Goal: Information Seeking & Learning: Find specific fact

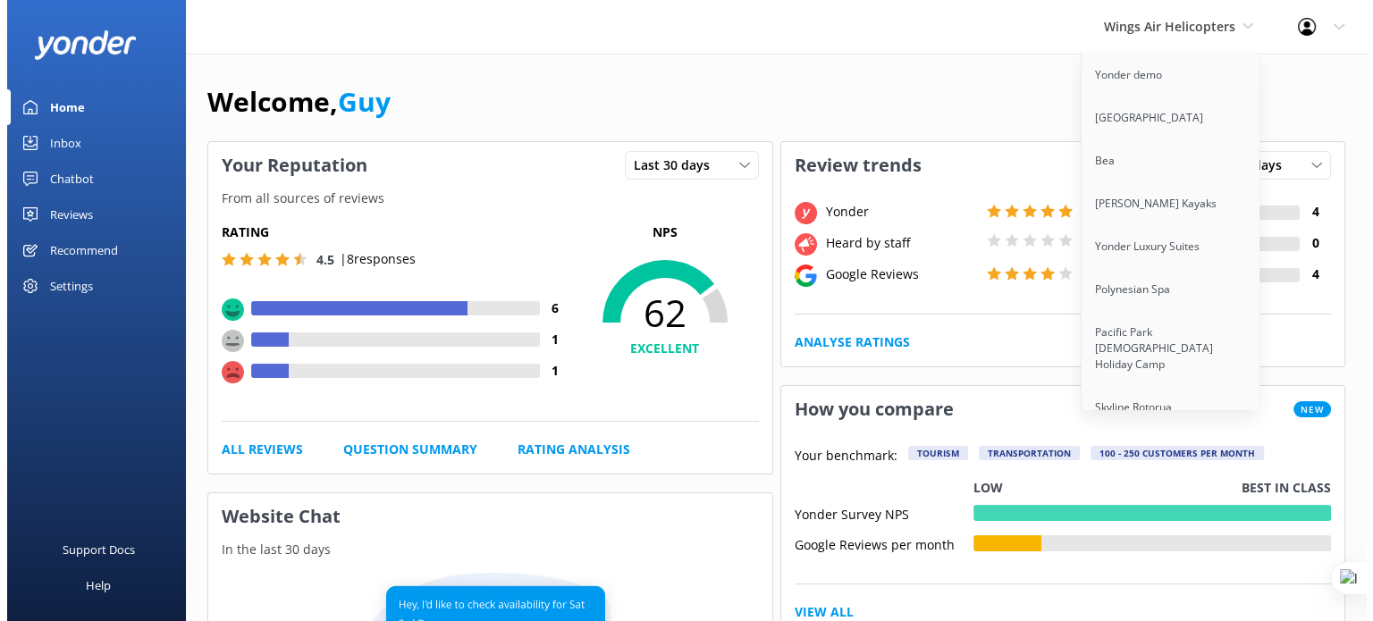
scroll to position [9795, 0]
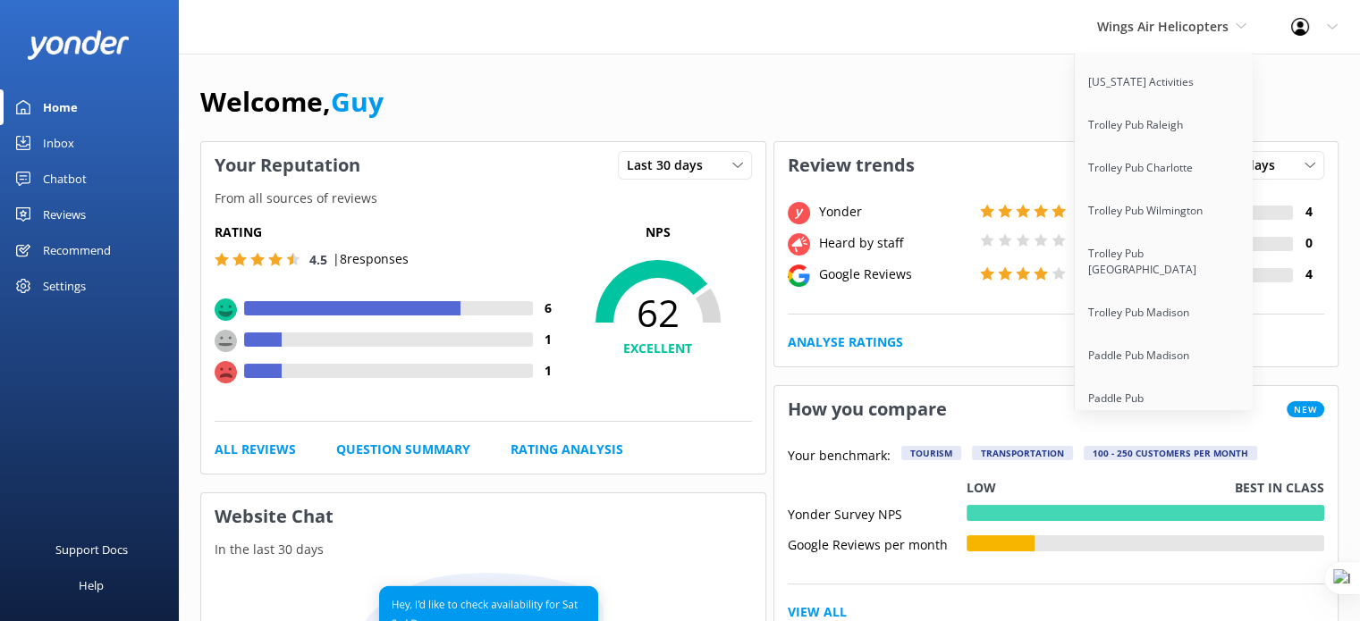
click at [1178, 581] on link "[PERSON_NAME] River Whale Watching" at bounding box center [1164, 610] width 179 height 59
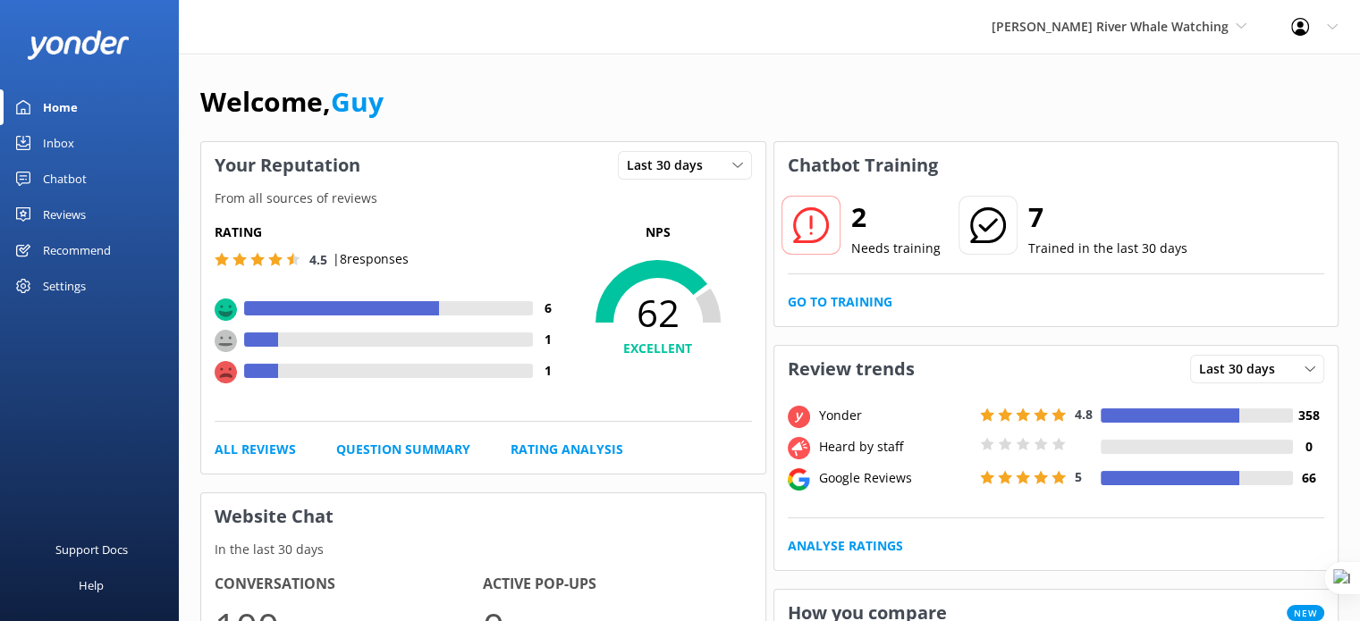
click at [68, 177] on div "Chatbot" at bounding box center [65, 179] width 44 height 36
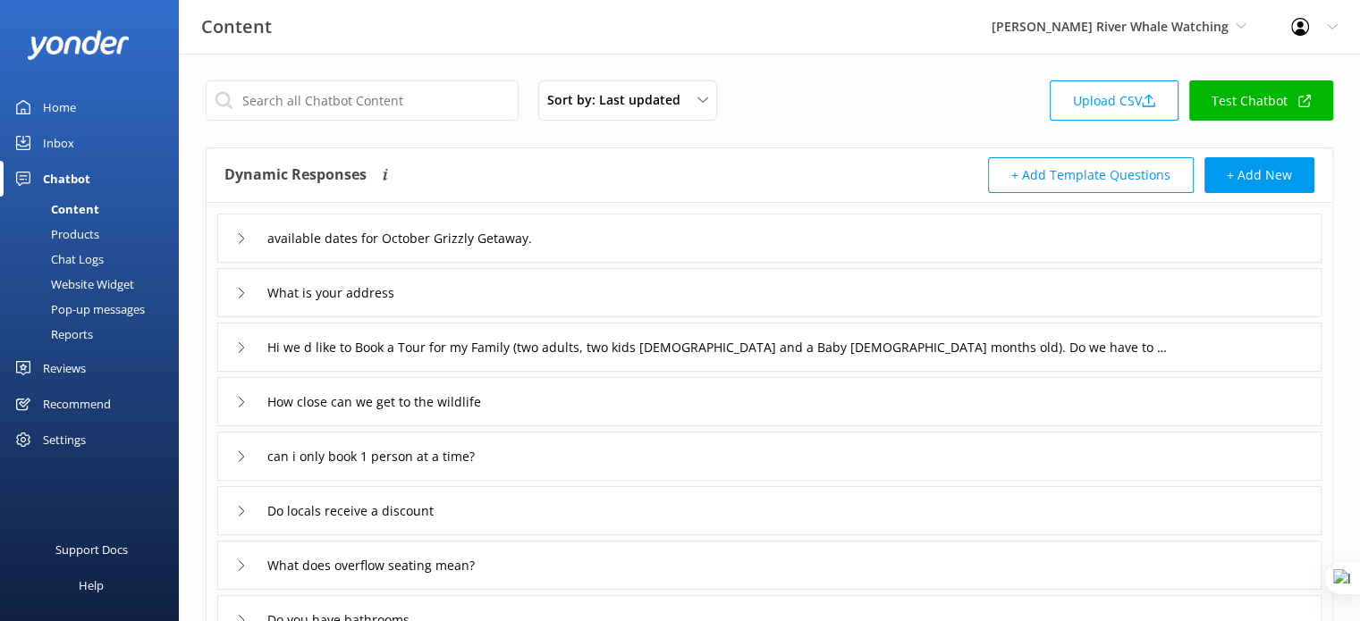
click at [74, 146] on link "Inbox" at bounding box center [89, 143] width 179 height 36
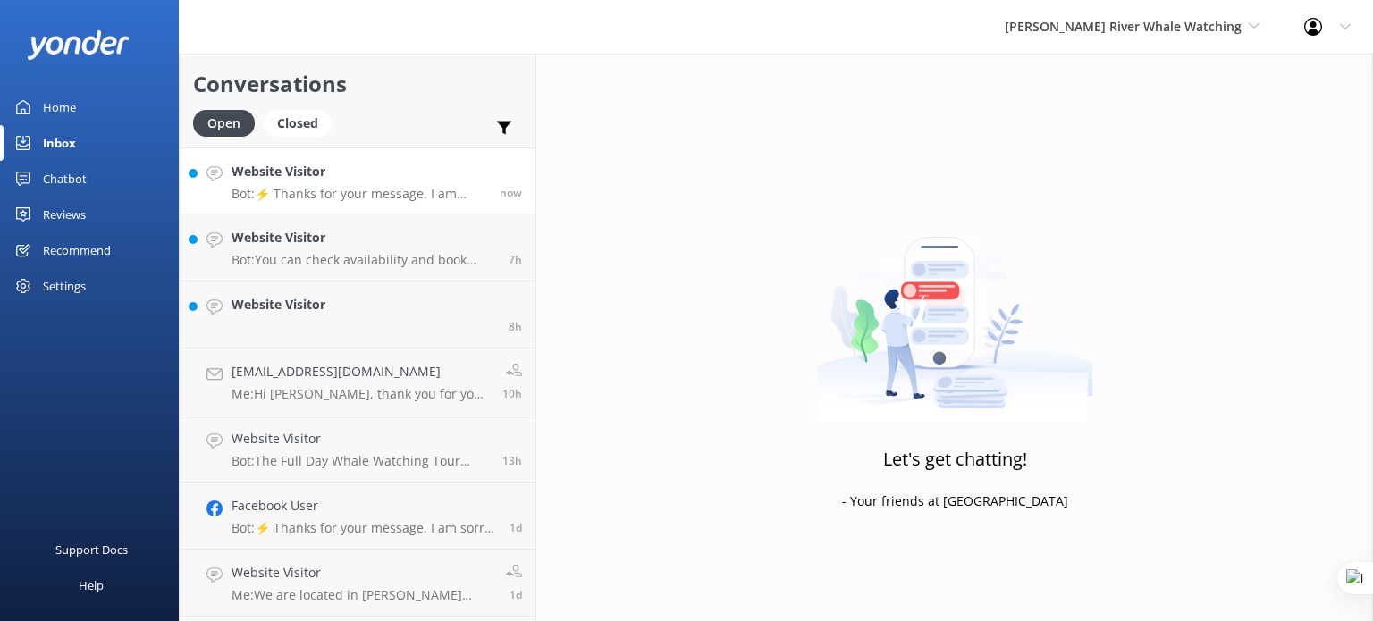
click at [364, 175] on h4 "Website Visitor" at bounding box center [359, 172] width 255 height 20
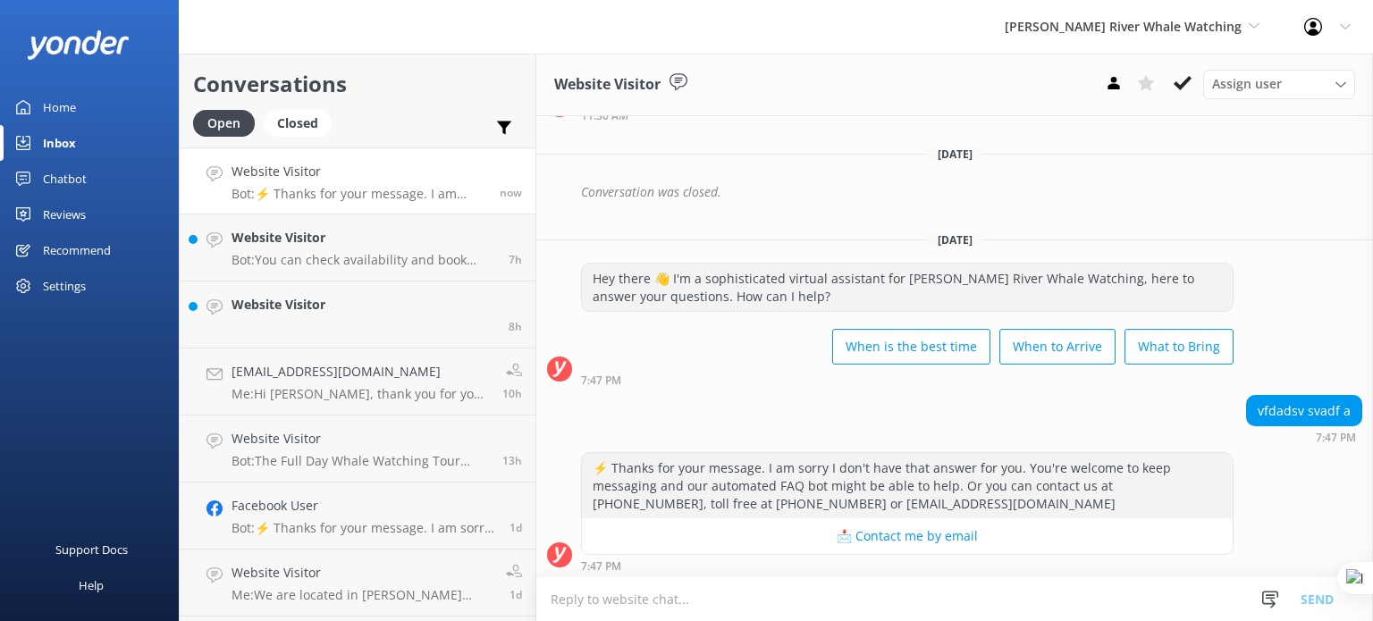
scroll to position [374, 0]
click at [793, 589] on textarea at bounding box center [955, 600] width 837 height 44
type textarea "T"
click at [1176, 82] on icon at bounding box center [1183, 83] width 18 height 18
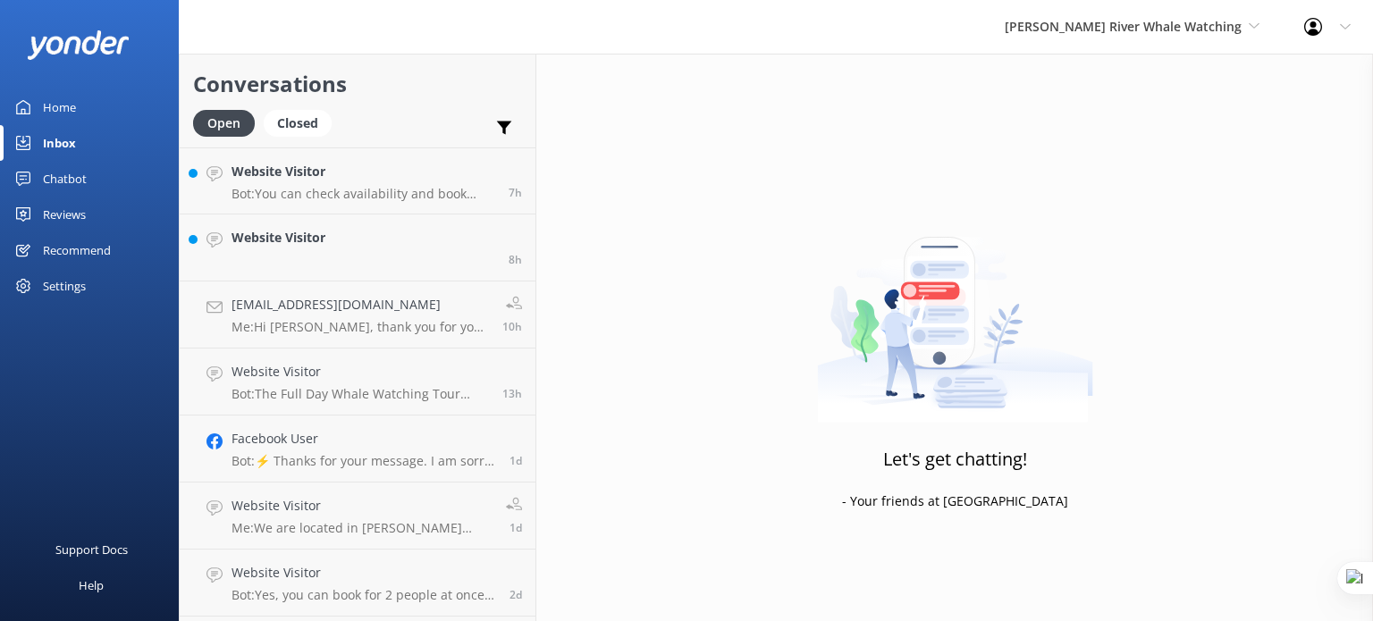
click at [64, 175] on div "Chatbot" at bounding box center [65, 179] width 44 height 36
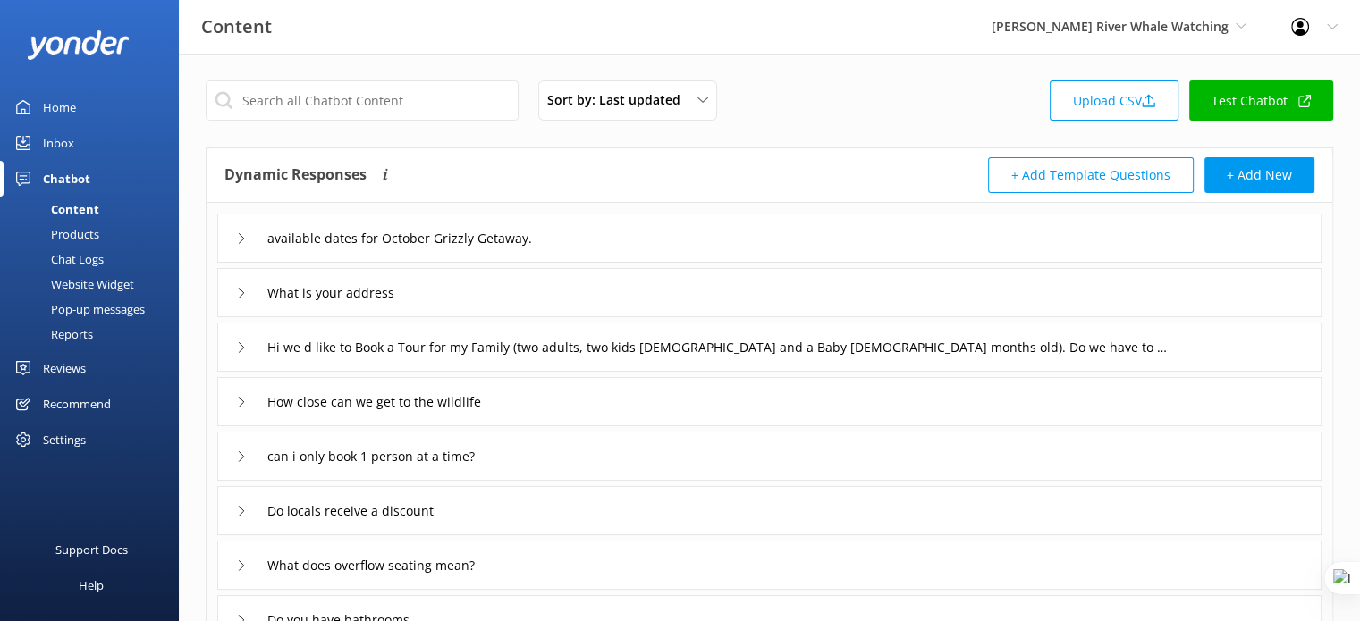
click at [84, 256] on div "Chat Logs" at bounding box center [57, 259] width 93 height 25
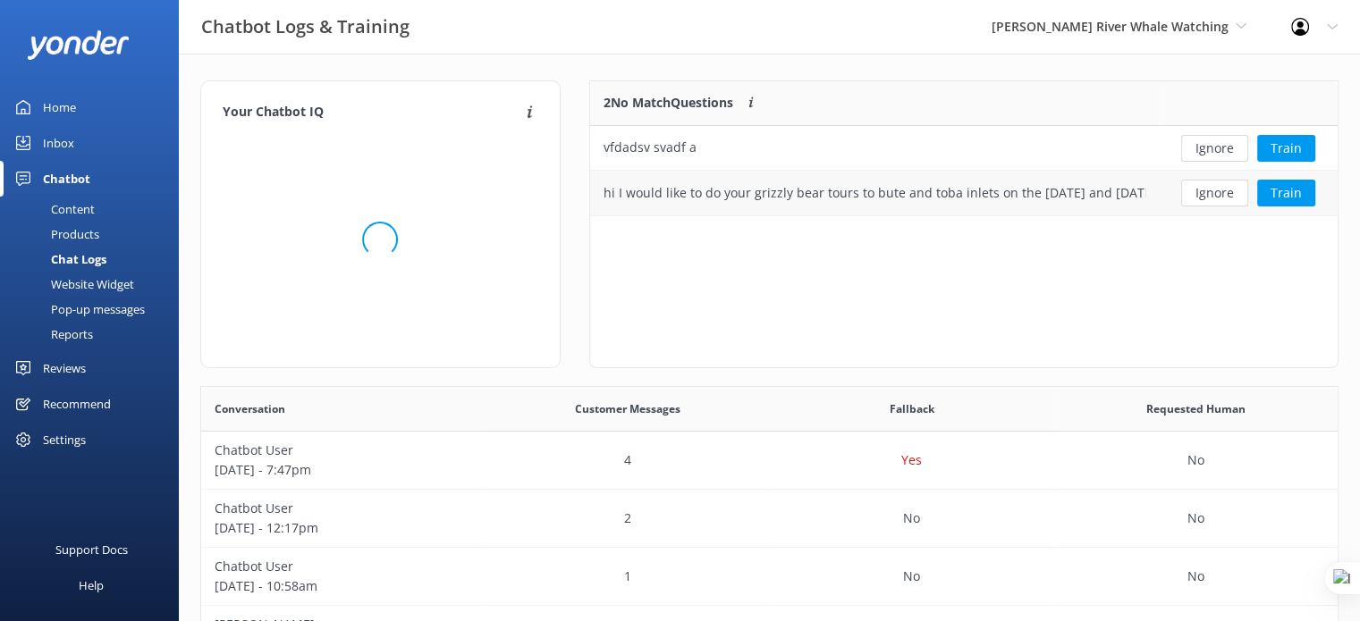
scroll to position [121, 734]
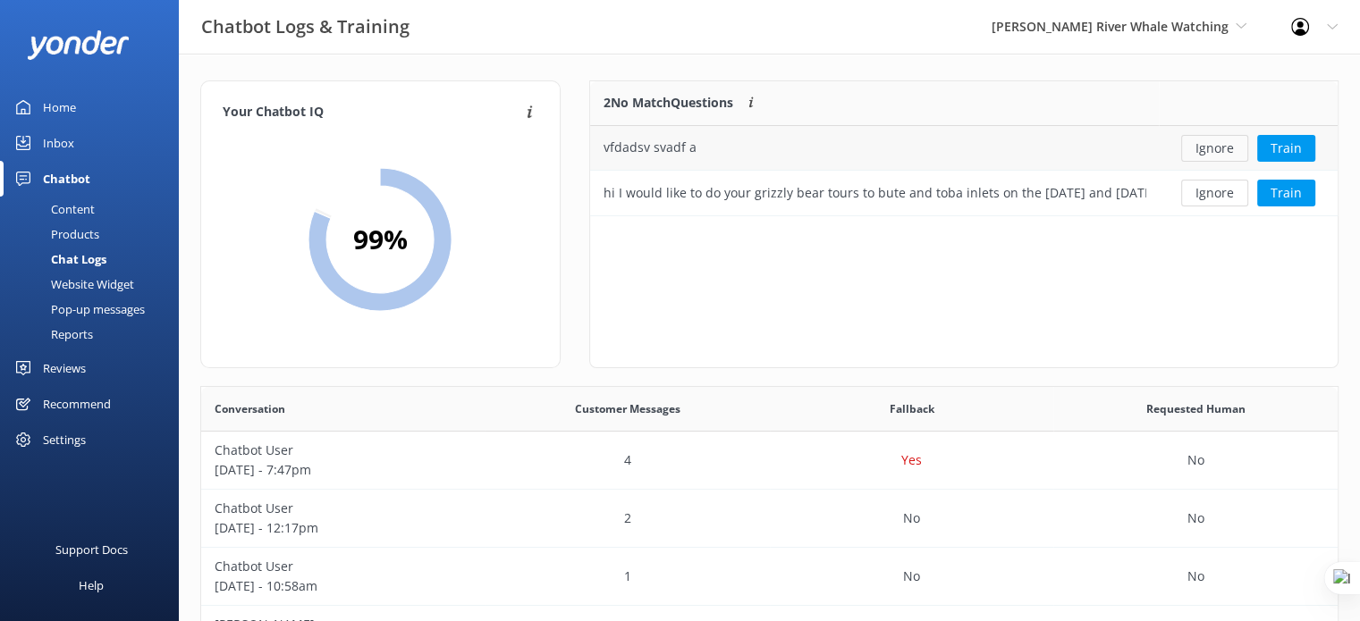
click at [1207, 153] on button "Ignore" at bounding box center [1214, 148] width 67 height 27
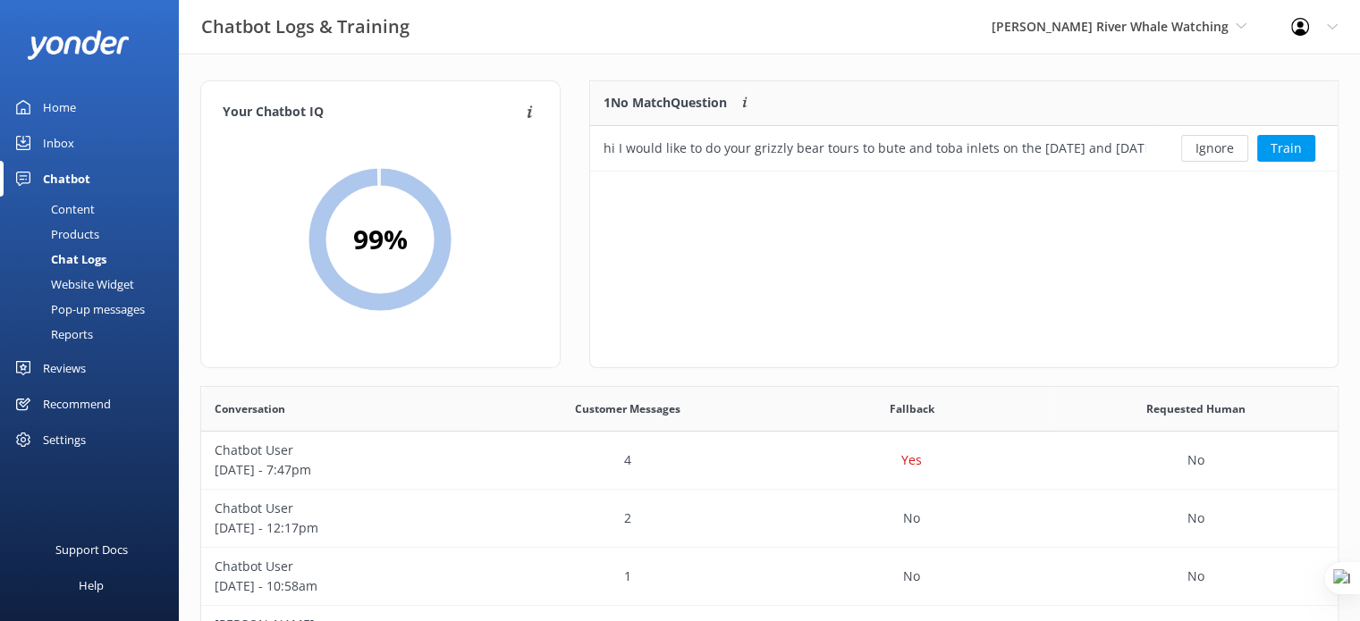
scroll to position [14, 14]
click at [76, 103] on link "Home" at bounding box center [89, 107] width 179 height 36
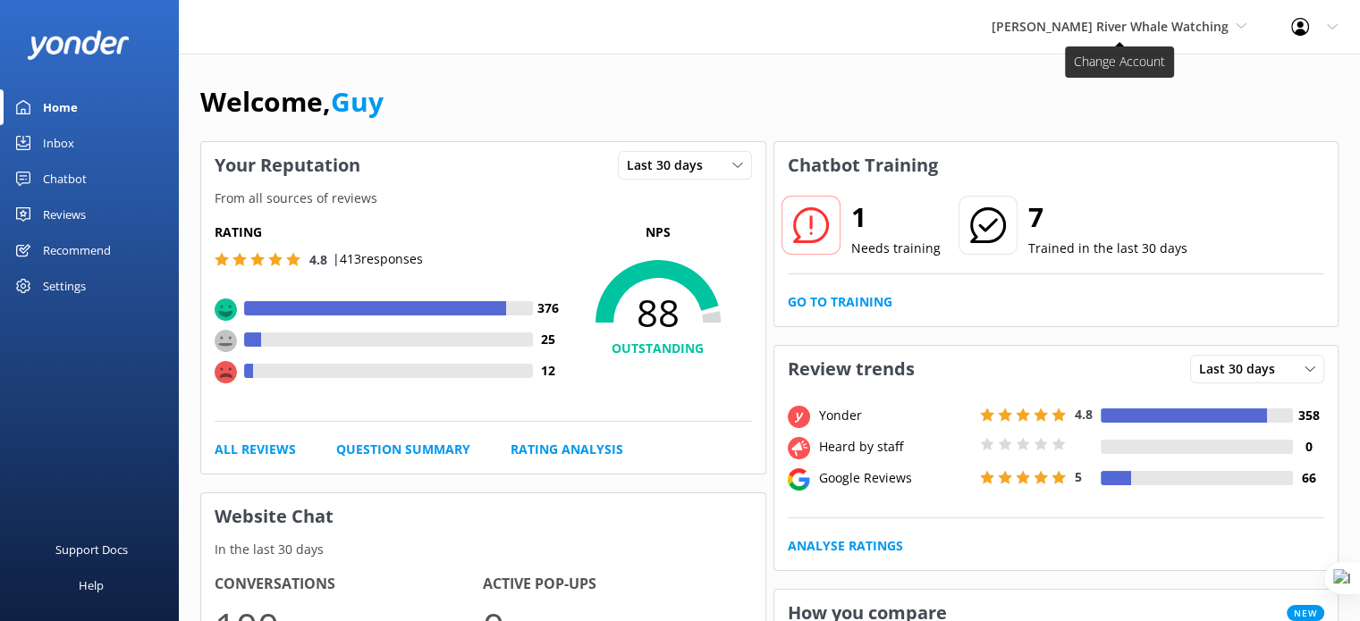
click at [1223, 22] on span "[PERSON_NAME] River Whale Watching" at bounding box center [1110, 26] width 237 height 17
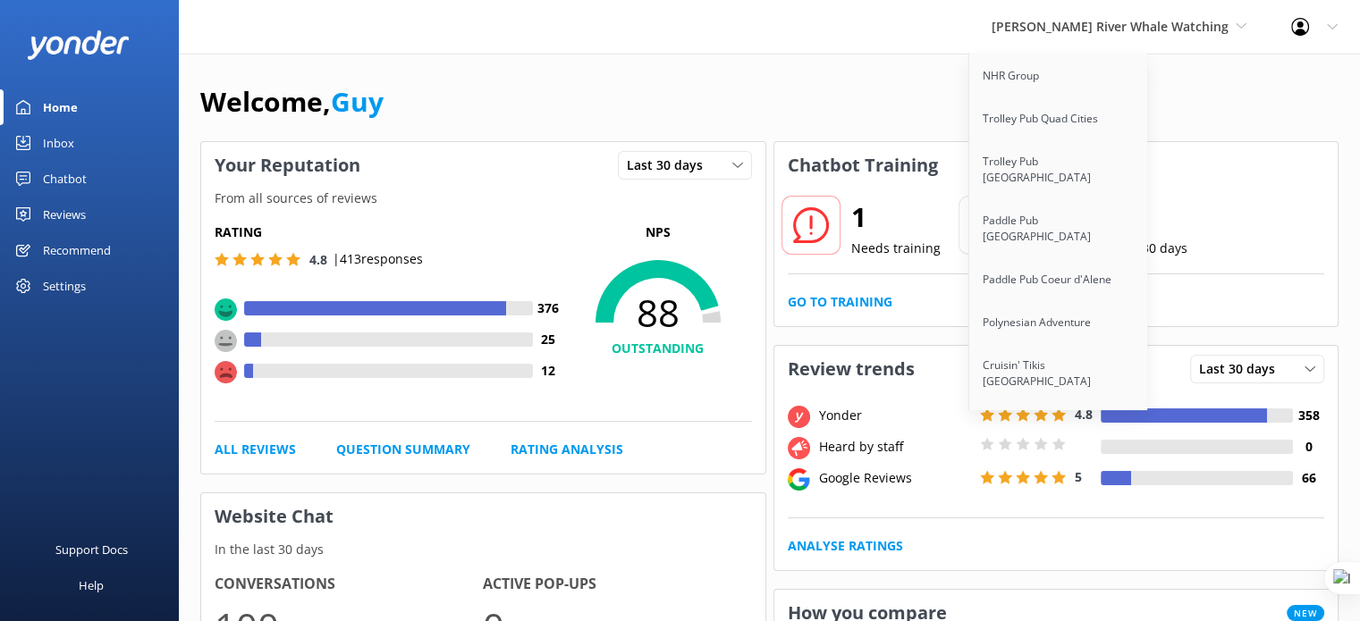
scroll to position [13920, 0]
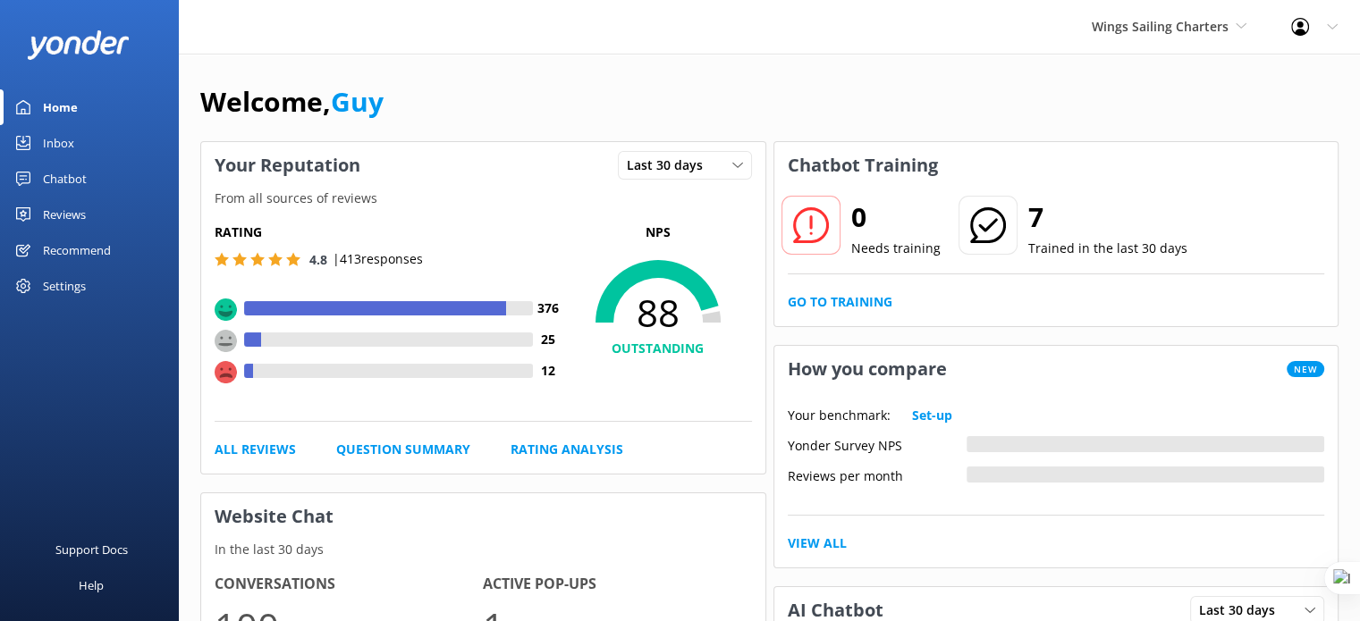
click at [70, 180] on div "Chatbot" at bounding box center [65, 179] width 44 height 36
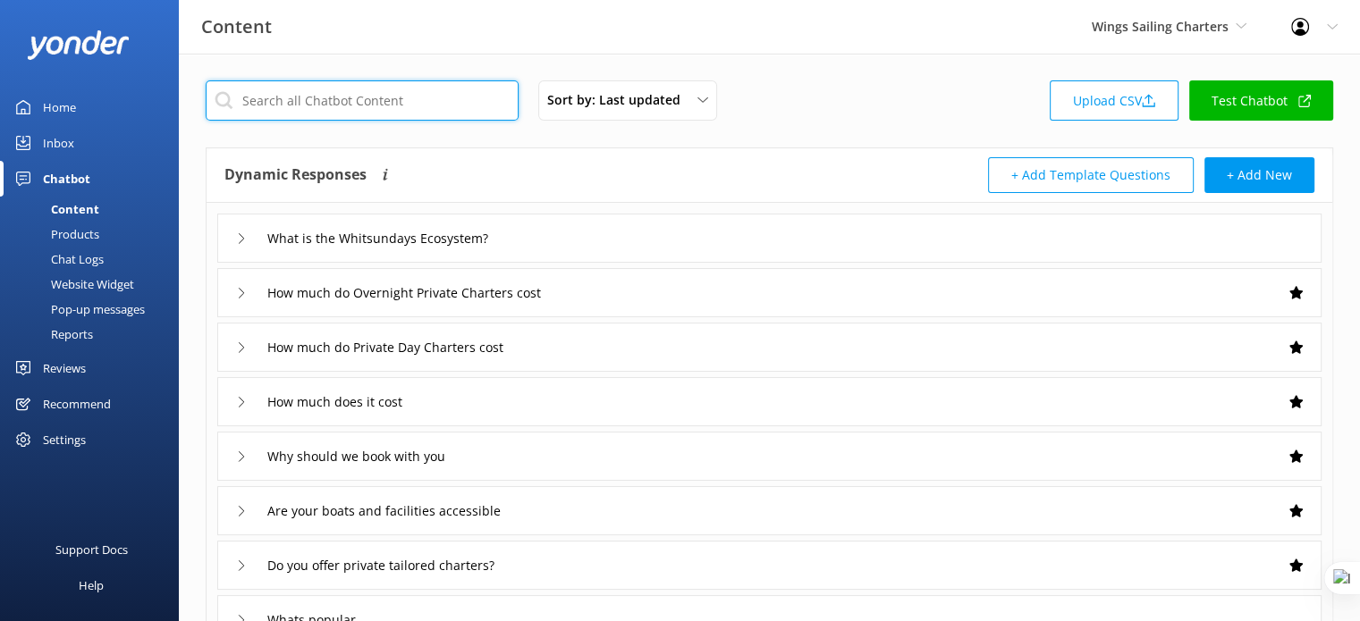
click at [333, 103] on input "text" at bounding box center [362, 100] width 313 height 40
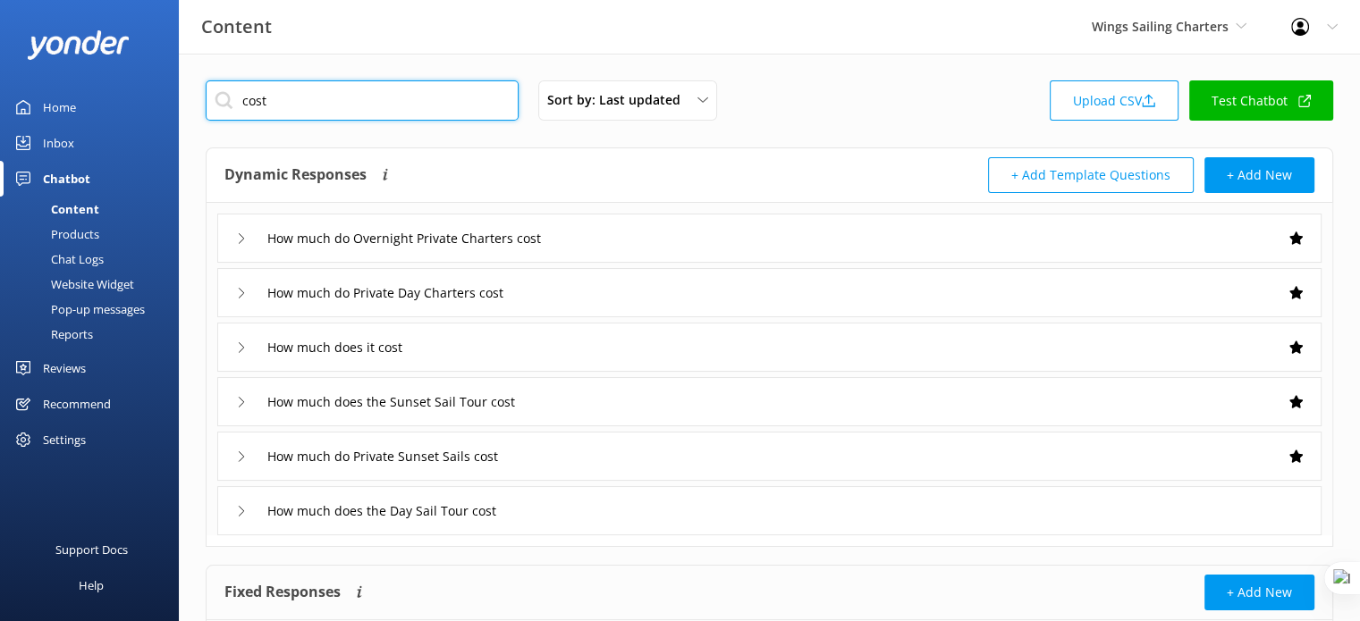
type input "cost"
click at [697, 235] on div "How much do Overnight Private Charters cost" at bounding box center [769, 238] width 1104 height 49
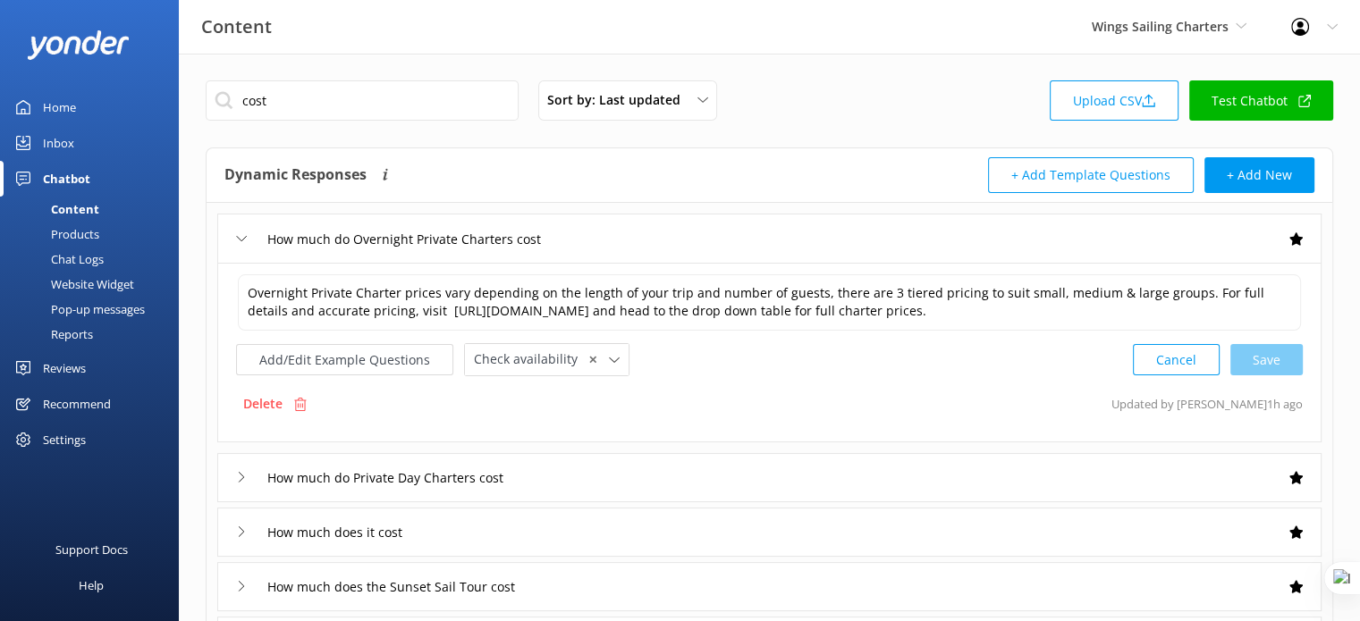
click at [697, 235] on div "How much do Overnight Private Charters cost" at bounding box center [769, 238] width 1104 height 49
